Goal: Task Accomplishment & Management: Manage account settings

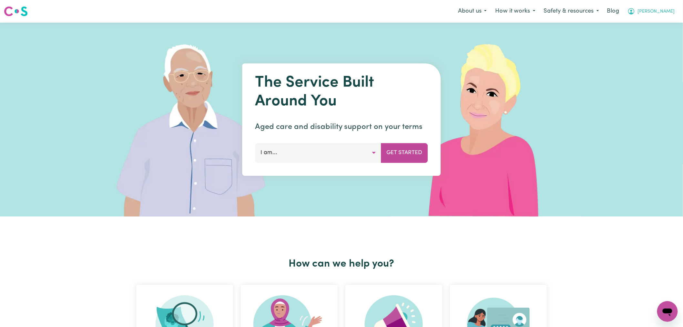
click at [658, 9] on button "[PERSON_NAME]" at bounding box center [652, 12] width 56 height 14
click at [654, 39] on link "Logout" at bounding box center [653, 37] width 51 height 12
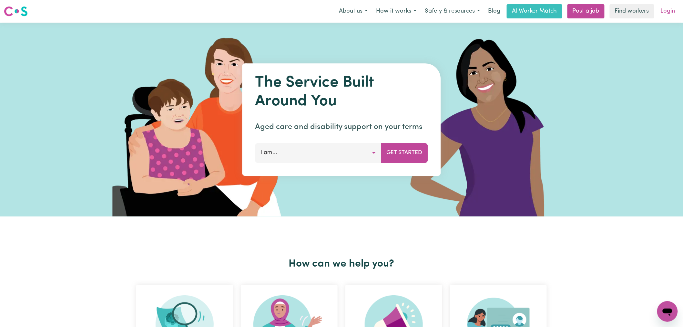
click at [664, 15] on link "Login" at bounding box center [668, 11] width 22 height 14
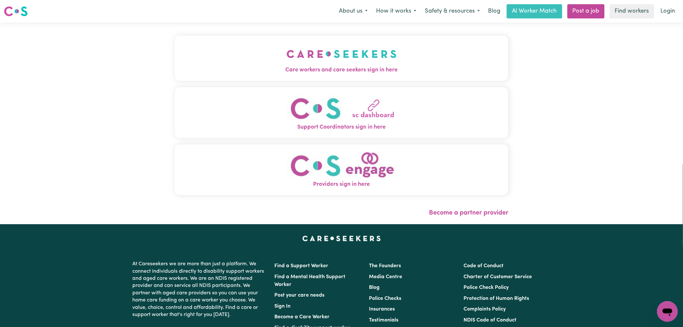
click at [209, 39] on button "Care workers and care seekers sign in here" at bounding box center [342, 58] width 334 height 45
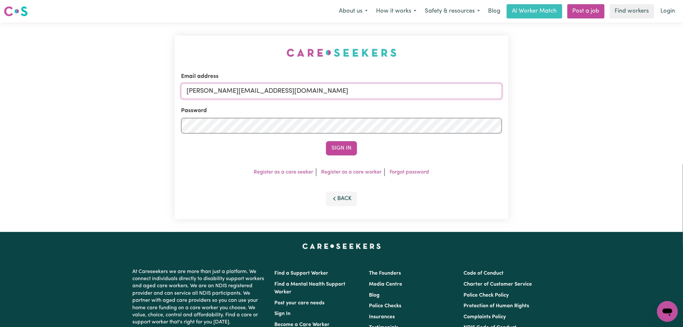
drag, startPoint x: 322, startPoint y: 91, endPoint x: 317, endPoint y: 98, distance: 8.3
click at [322, 91] on input "[PERSON_NAME][EMAIL_ADDRESS][DOMAIN_NAME]" at bounding box center [341, 90] width 321 height 15
drag, startPoint x: 362, startPoint y: 90, endPoint x: 220, endPoint y: 93, distance: 142.8
click at [220, 93] on input "[EMAIL_ADDRESS][DOMAIN_NAME]" at bounding box center [341, 90] width 321 height 15
type input "[EMAIL_ADDRESS][DOMAIN_NAME]"
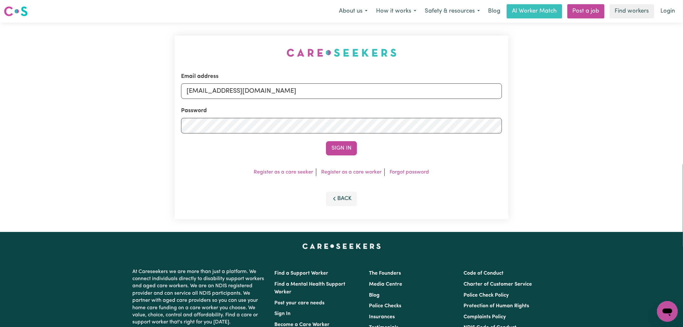
click at [326, 141] on button "Sign In" at bounding box center [341, 148] width 31 height 14
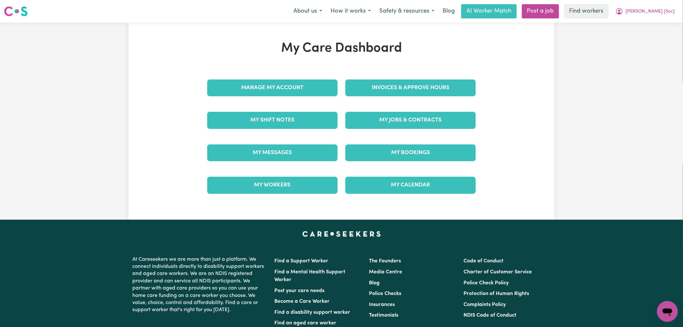
click at [345, 120] on div "My Jobs & Contracts" at bounding box center [411, 120] width 138 height 32
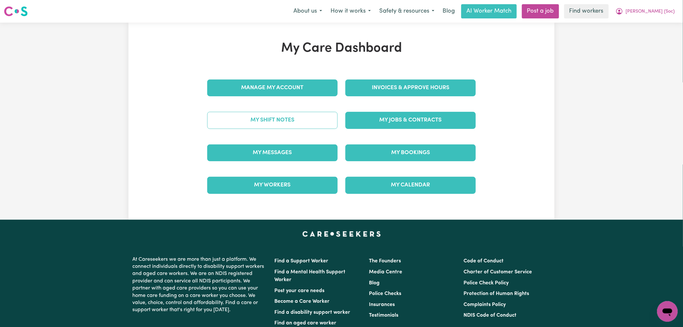
click at [277, 124] on link "My Shift Notes" at bounding box center [272, 120] width 130 height 17
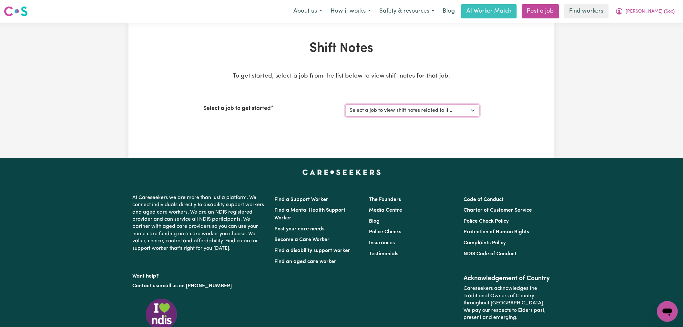
click at [369, 115] on select "Select a job to view shift notes related to it... Support Worker Public Holiday…" at bounding box center [413, 110] width 134 height 12
click at [346, 104] on select "Select a job to view shift notes related to it... Support Worker Public Holiday…" at bounding box center [413, 110] width 134 height 12
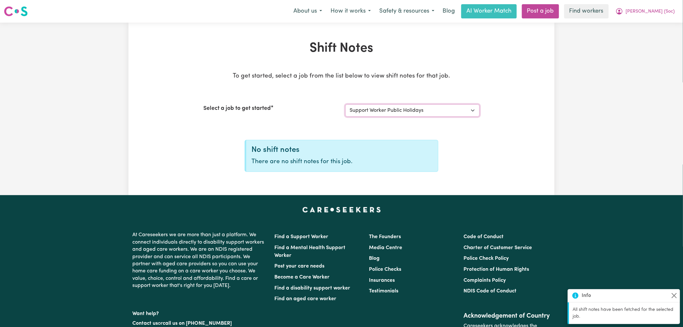
drag, startPoint x: 396, startPoint y: 109, endPoint x: 395, endPoint y: 116, distance: 6.8
click at [396, 109] on select "Select a job to view shift notes related to it... Support Worker Public Holiday…" at bounding box center [413, 110] width 134 height 12
select select "14455"
click at [346, 104] on select "Select a job to view shift notes related to it... Support Worker Public Holiday…" at bounding box center [413, 110] width 134 height 12
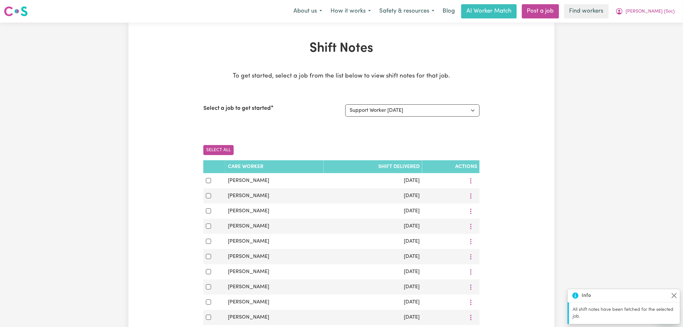
click at [222, 149] on button "Select All" at bounding box center [218, 150] width 30 height 10
checkbox input "true"
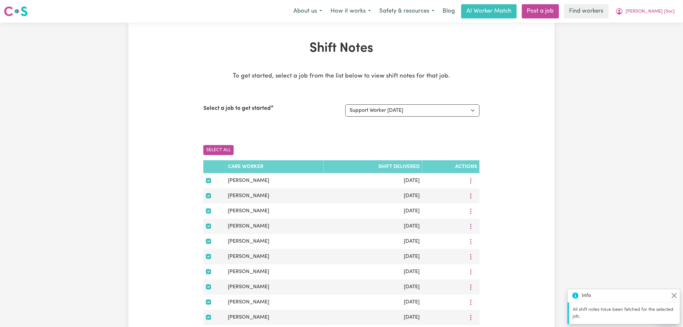
checkbox input "true"
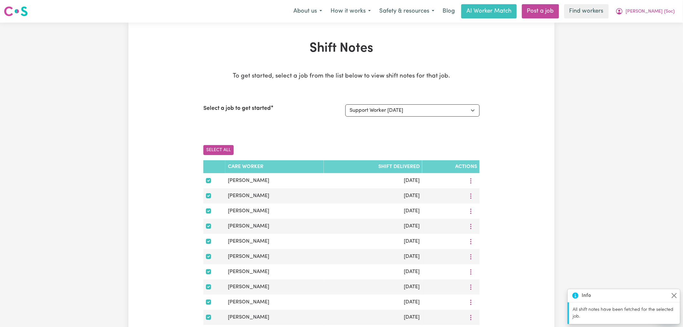
checkbox input "true"
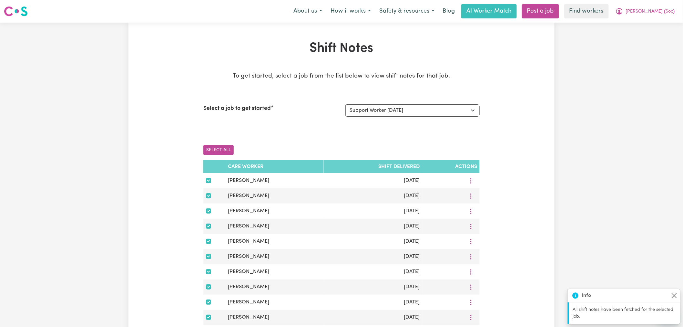
checkbox input "true"
click at [280, 151] on button "Download Selected" at bounding box center [286, 150] width 55 height 10
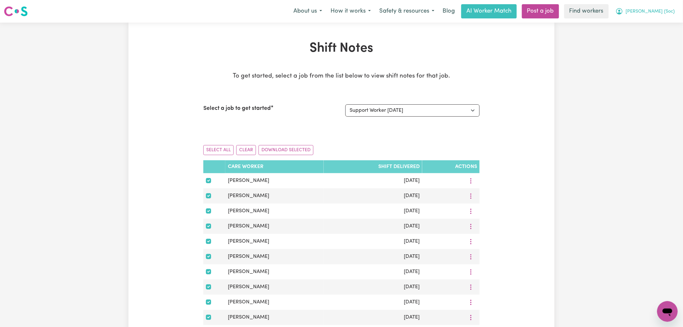
click at [664, 13] on span "[PERSON_NAME] (Soc)" at bounding box center [650, 11] width 49 height 7
click at [655, 23] on link "My Dashboard" at bounding box center [653, 25] width 51 height 12
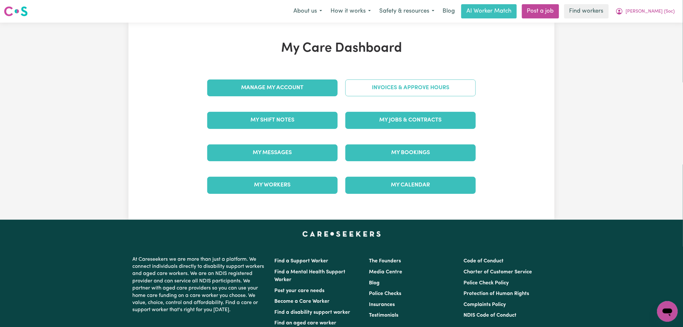
click at [432, 86] on link "Invoices & Approve Hours" at bounding box center [411, 87] width 130 height 17
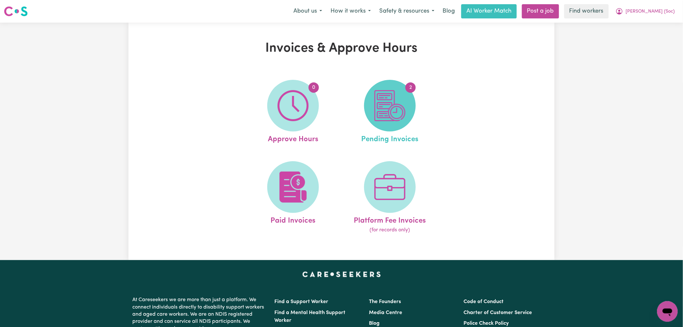
click at [382, 107] on img at bounding box center [390, 105] width 31 height 31
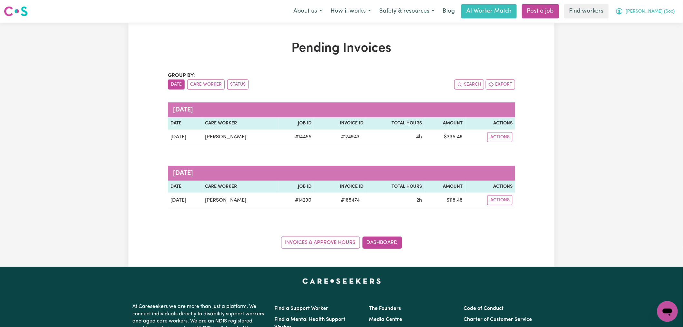
click at [639, 10] on span "[PERSON_NAME] (Soc)" at bounding box center [650, 11] width 49 height 7
click at [642, 24] on link "My Dashboard" at bounding box center [653, 25] width 51 height 12
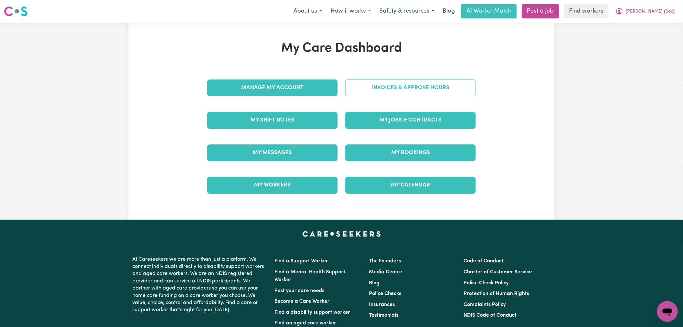
click at [441, 90] on link "Invoices & Approve Hours" at bounding box center [411, 87] width 130 height 17
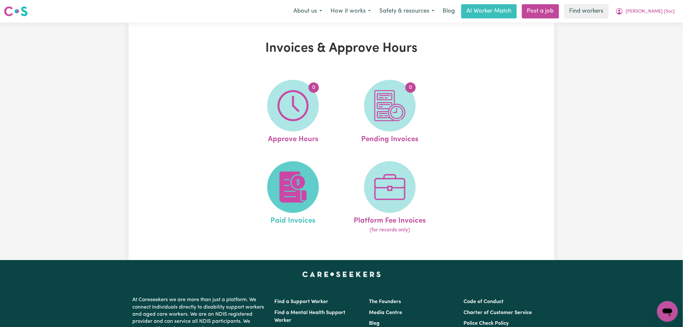
click at [304, 188] on img at bounding box center [293, 186] width 31 height 31
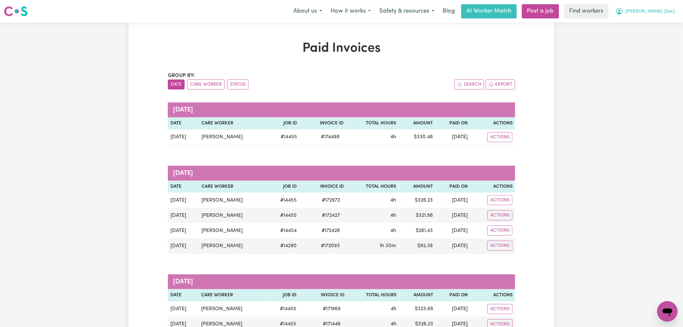
click at [624, 9] on icon "My Account" at bounding box center [620, 11] width 8 height 8
click at [641, 26] on link "My Dashboard" at bounding box center [653, 25] width 51 height 12
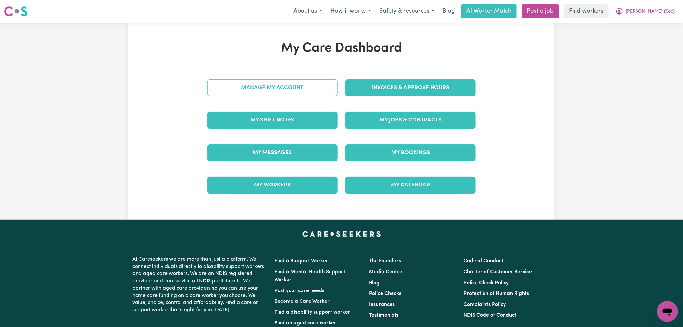
click at [254, 88] on link "Manage My Account" at bounding box center [272, 87] width 130 height 17
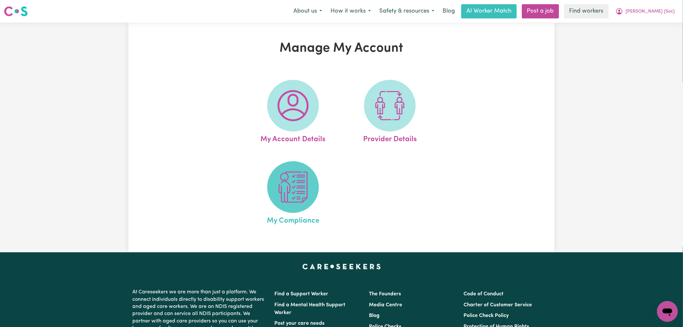
click at [271, 176] on span at bounding box center [293, 187] width 52 height 52
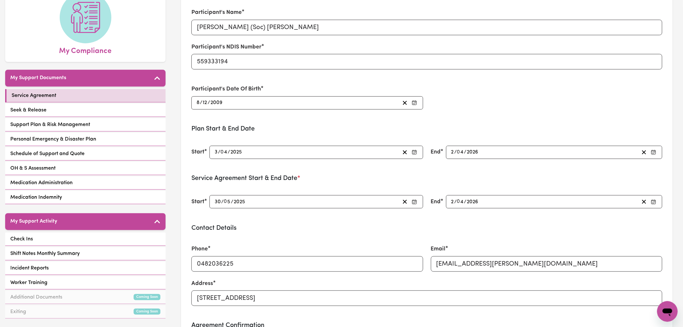
scroll to position [143, 0]
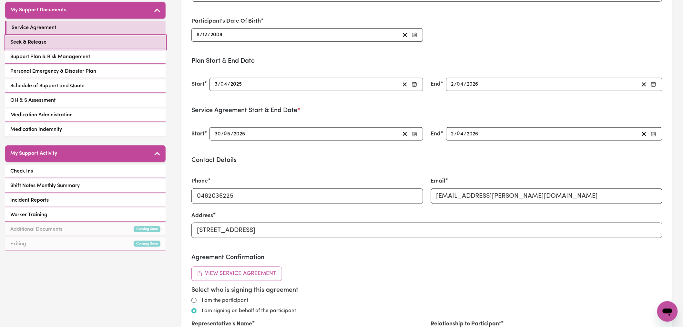
click at [89, 36] on link "Seek & Release" at bounding box center [85, 42] width 160 height 13
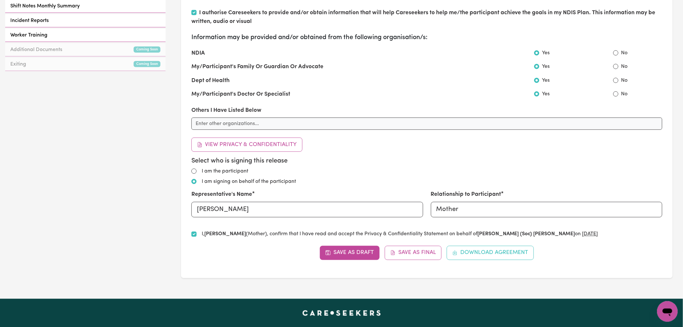
scroll to position [108, 0]
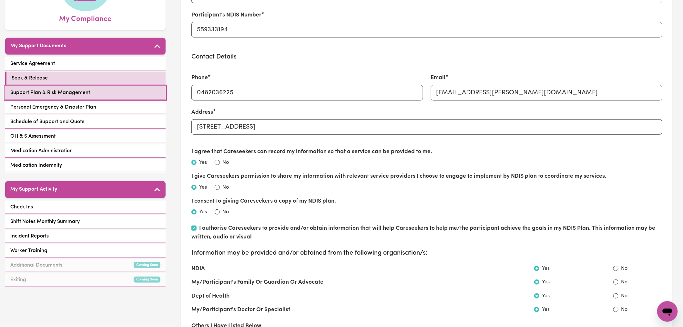
click at [98, 86] on link "Support Plan & Risk Management" at bounding box center [85, 92] width 160 height 13
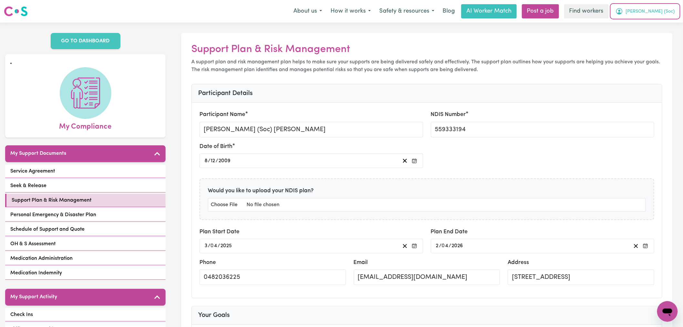
click at [646, 15] on button "[PERSON_NAME] (Soc)" at bounding box center [646, 12] width 68 height 14
click at [646, 24] on link "My Dashboard" at bounding box center [653, 25] width 51 height 12
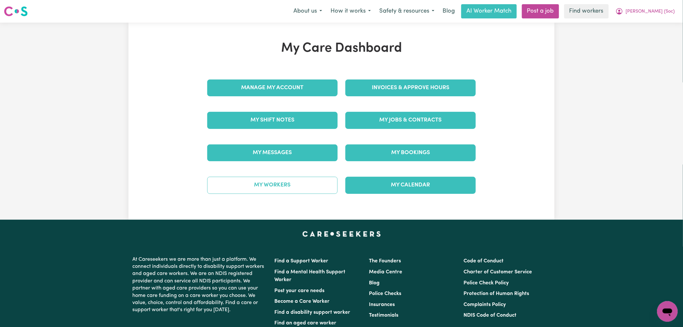
click at [292, 184] on link "My Workers" at bounding box center [272, 185] width 130 height 17
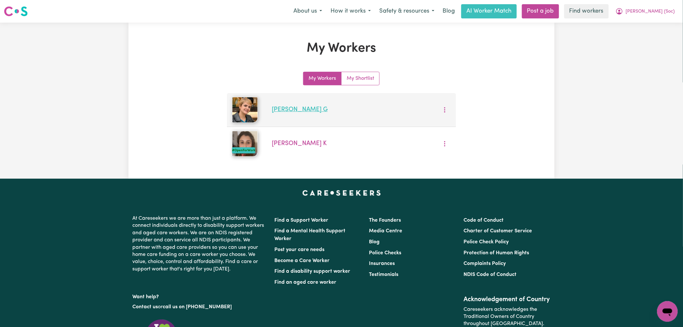
click at [287, 111] on link "[PERSON_NAME]" at bounding box center [300, 110] width 56 height 6
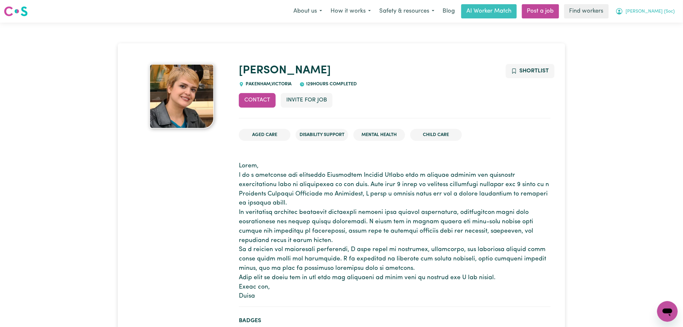
click at [647, 13] on span "[PERSON_NAME] (Soc)" at bounding box center [650, 11] width 49 height 7
click at [646, 26] on link "My Dashboard" at bounding box center [653, 25] width 51 height 12
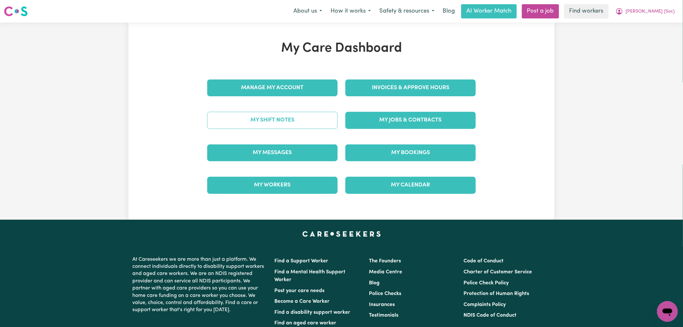
click at [304, 125] on link "My Shift Notes" at bounding box center [272, 120] width 130 height 17
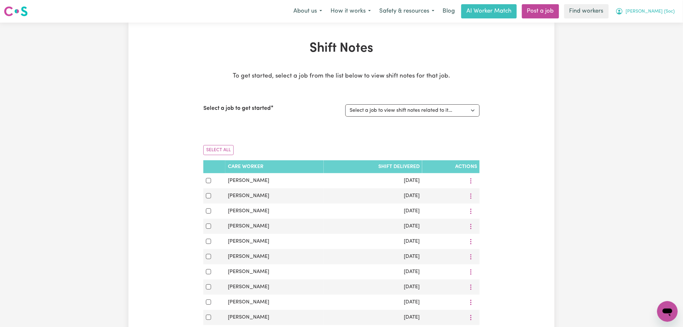
click at [661, 10] on span "[PERSON_NAME] (Soc)" at bounding box center [650, 11] width 49 height 7
click at [661, 21] on link "My Dashboard" at bounding box center [653, 25] width 51 height 12
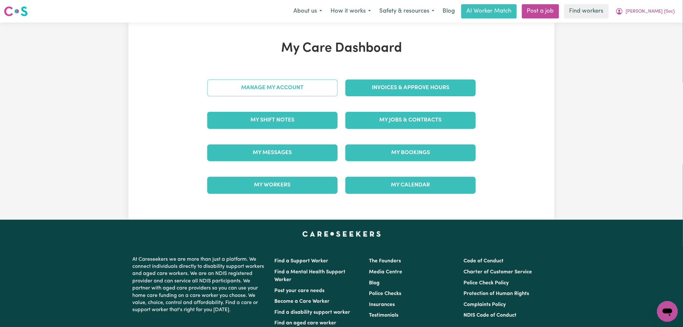
click at [296, 84] on link "Manage My Account" at bounding box center [272, 87] width 130 height 17
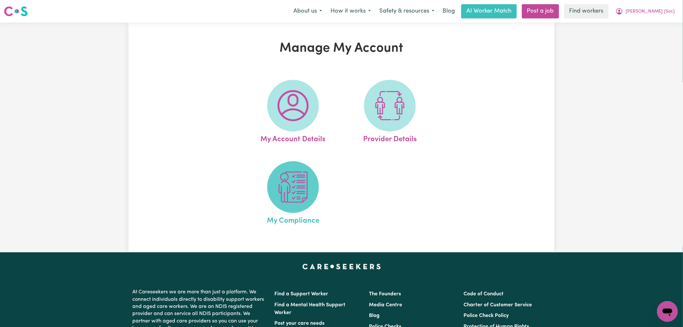
click at [295, 189] on img at bounding box center [293, 186] width 31 height 31
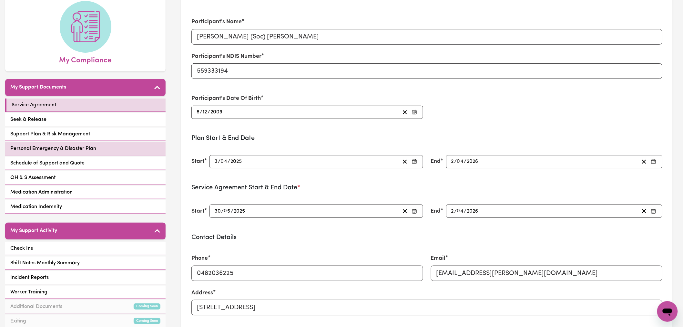
scroll to position [72, 0]
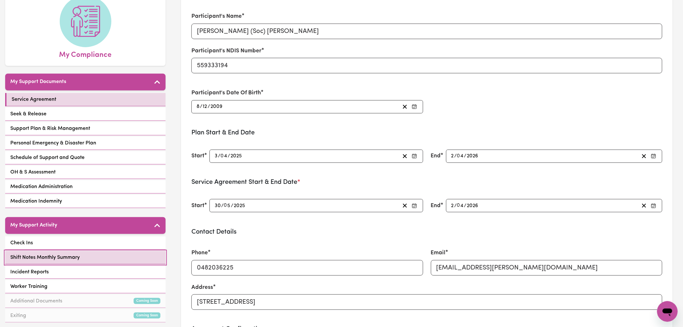
click at [91, 251] on link "Shift Notes Monthly Summary" at bounding box center [85, 257] width 160 height 13
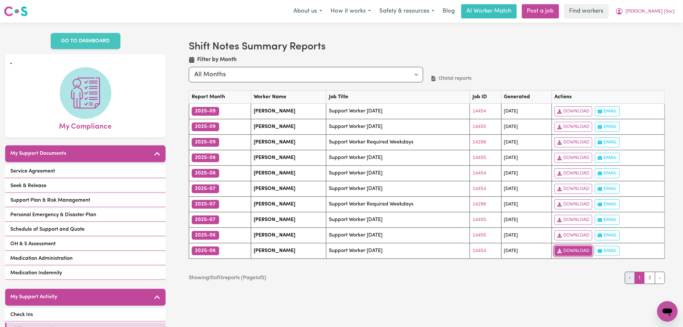
click at [584, 253] on link "Download" at bounding box center [574, 251] width 38 height 10
click at [651, 12] on span "[PERSON_NAME] (Soc)" at bounding box center [650, 11] width 49 height 7
click at [652, 33] on link "Logout" at bounding box center [653, 37] width 51 height 12
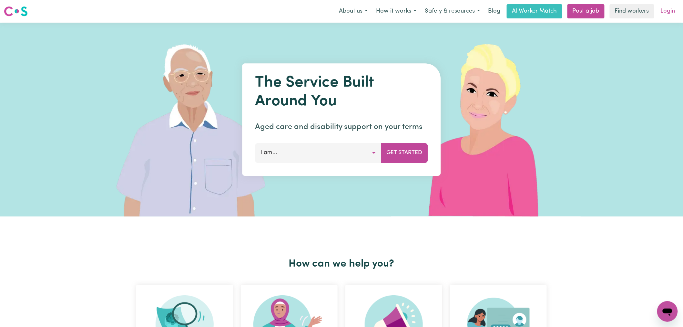
click at [667, 5] on link "Login" at bounding box center [668, 11] width 22 height 14
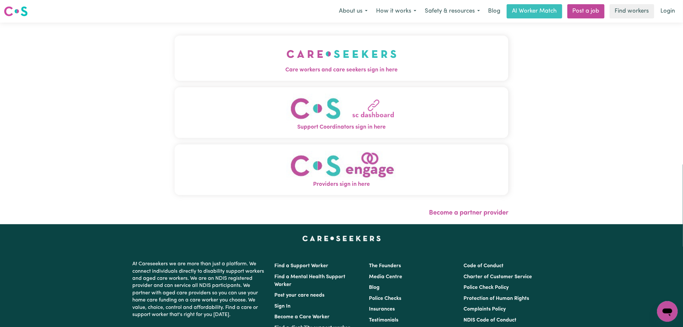
click at [188, 41] on button "Care workers and care seekers sign in here" at bounding box center [342, 58] width 334 height 45
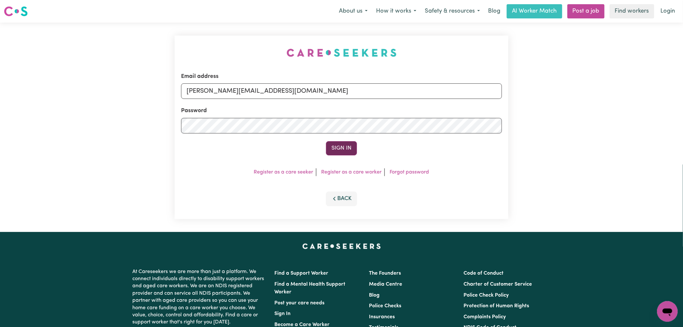
click at [351, 148] on button "Sign In" at bounding box center [341, 148] width 31 height 14
